Goal: Task Accomplishment & Management: Use online tool/utility

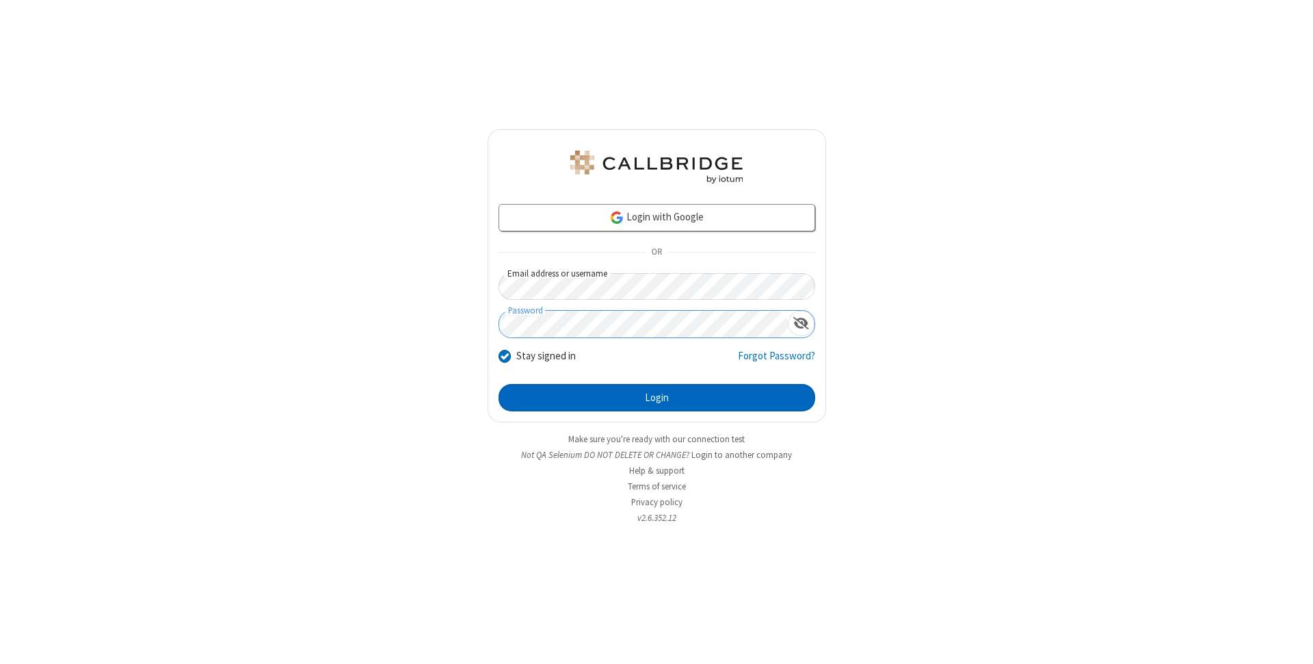
click at [657, 397] on button "Login" at bounding box center [657, 397] width 317 height 27
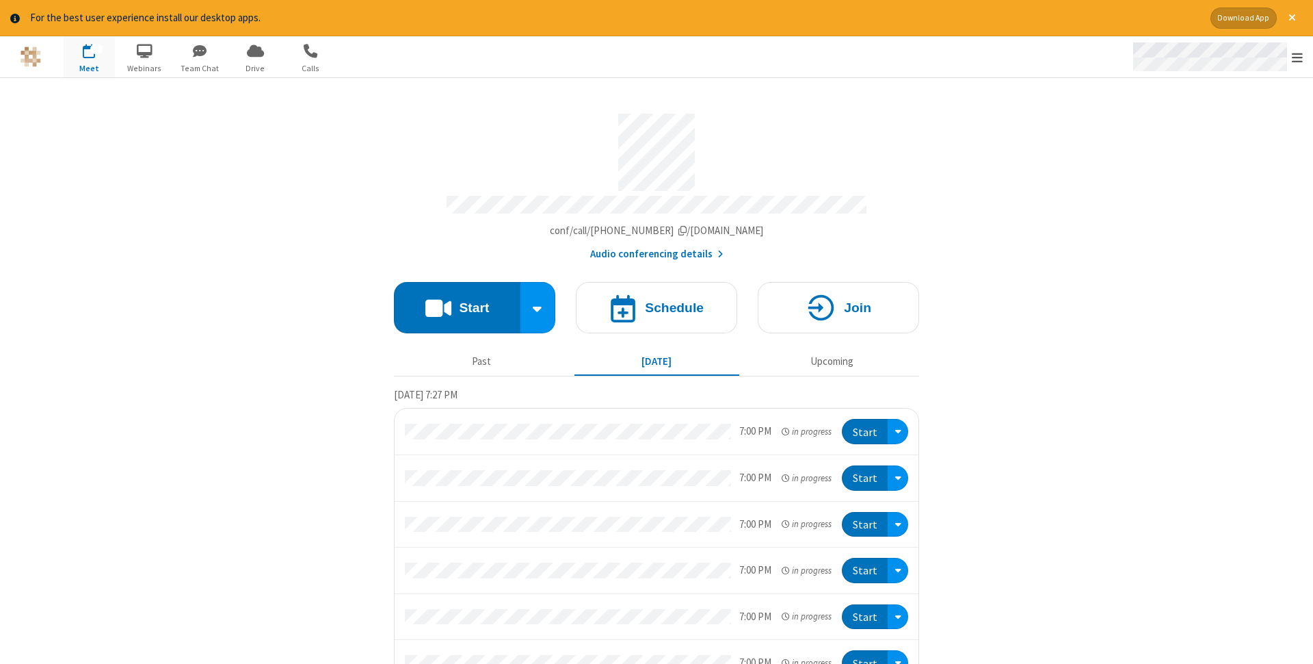
click at [1298, 57] on span "Open menu" at bounding box center [1297, 58] width 11 height 14
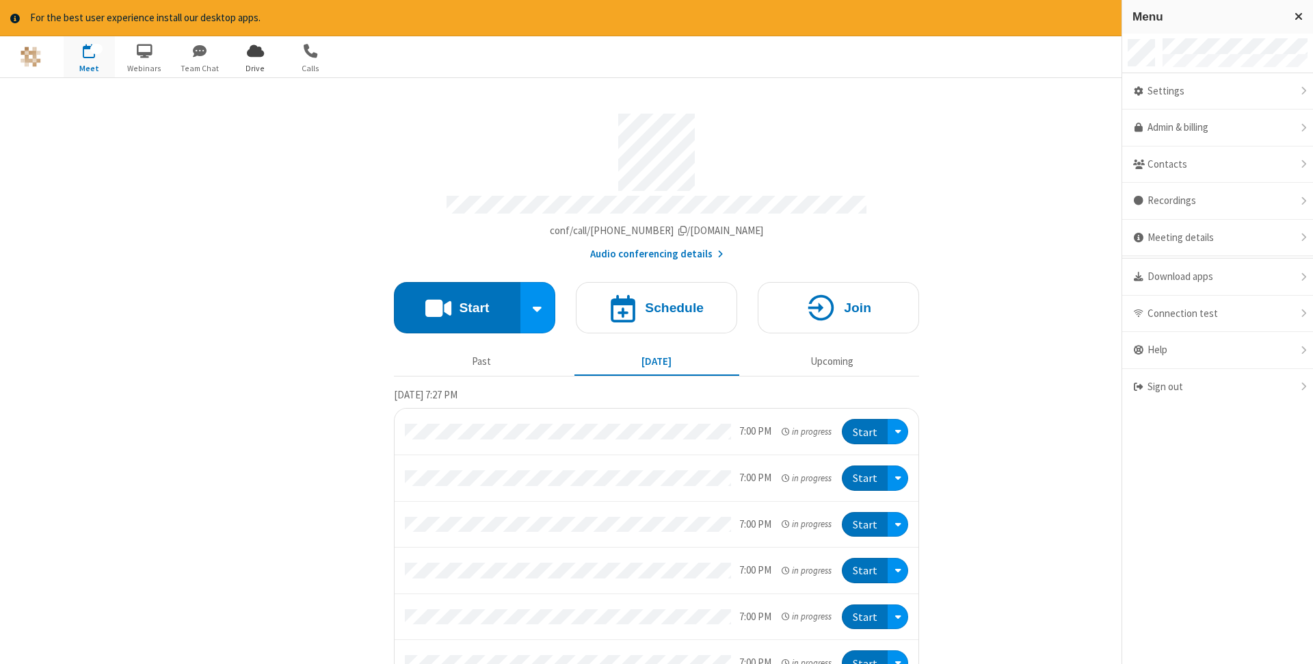
click at [255, 68] on span "Drive" at bounding box center [255, 68] width 51 height 12
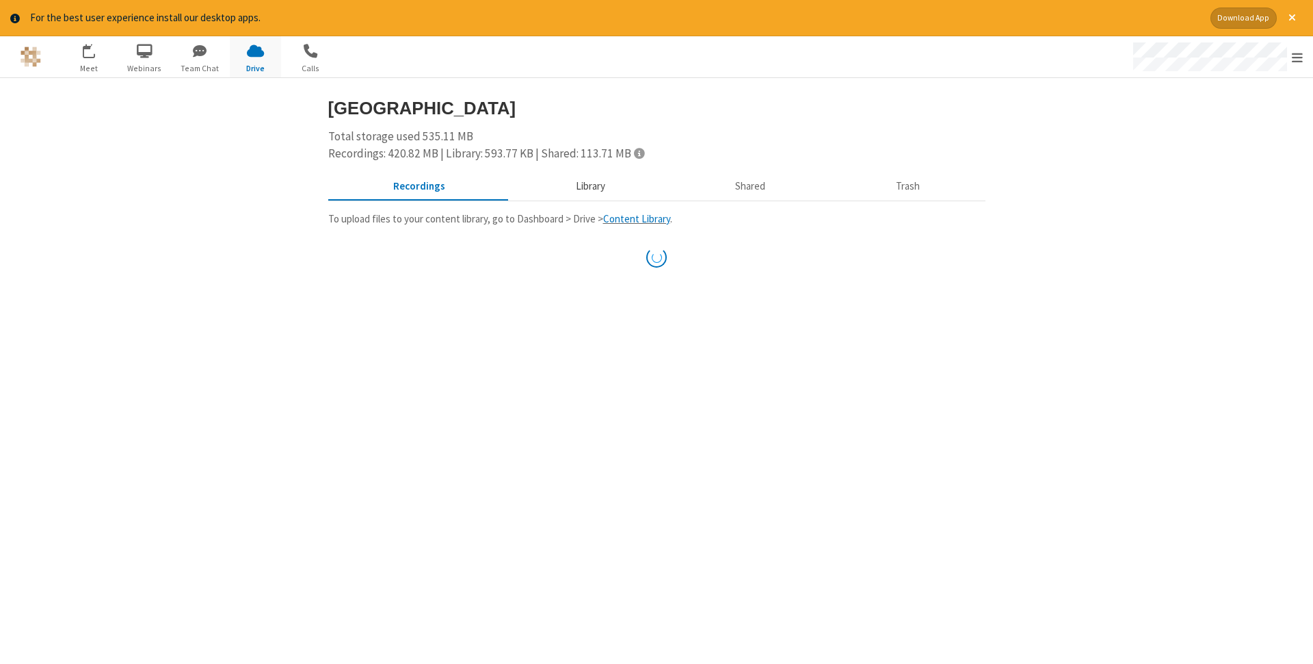
click at [588, 185] on button "Library" at bounding box center [590, 186] width 160 height 26
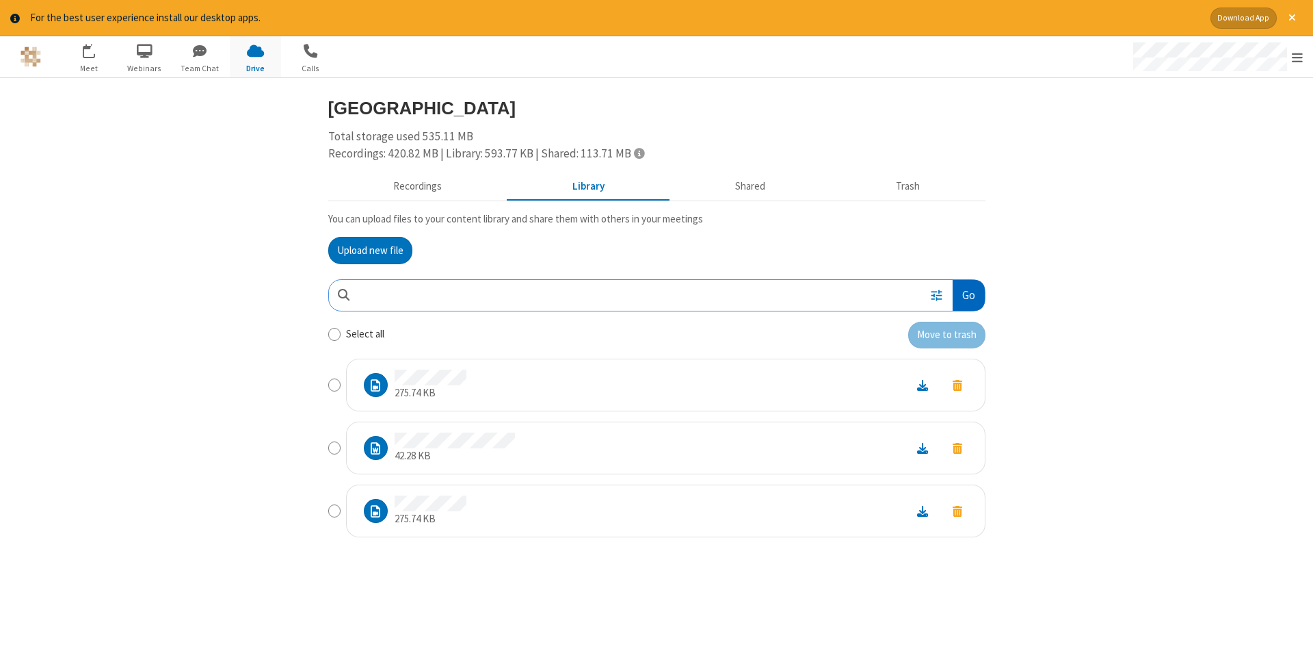
click at [968, 295] on button "Go" at bounding box center [968, 295] width 31 height 31
click at [370, 250] on button "Upload new file" at bounding box center [370, 250] width 84 height 27
